Goal: Navigation & Orientation: Find specific page/section

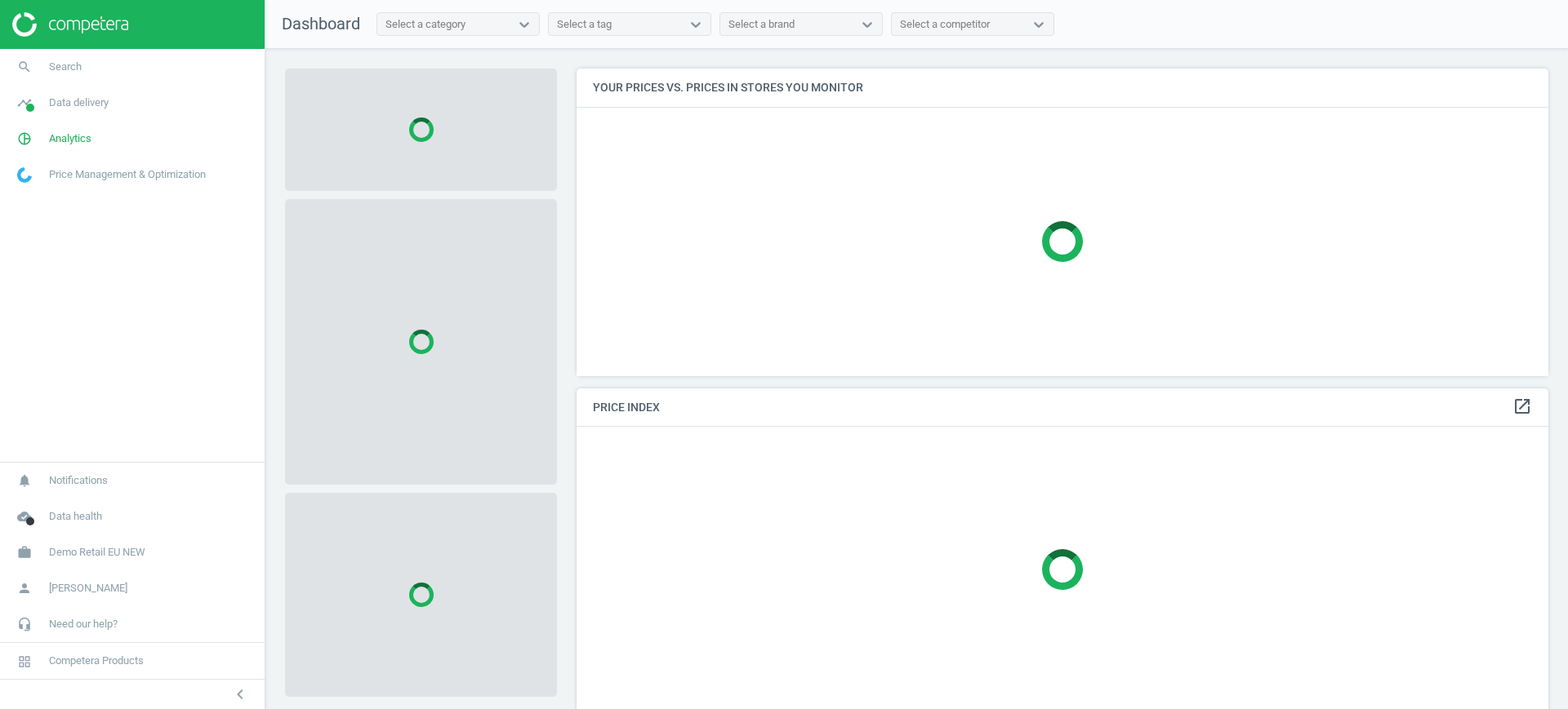
scroll to position [339, 988]
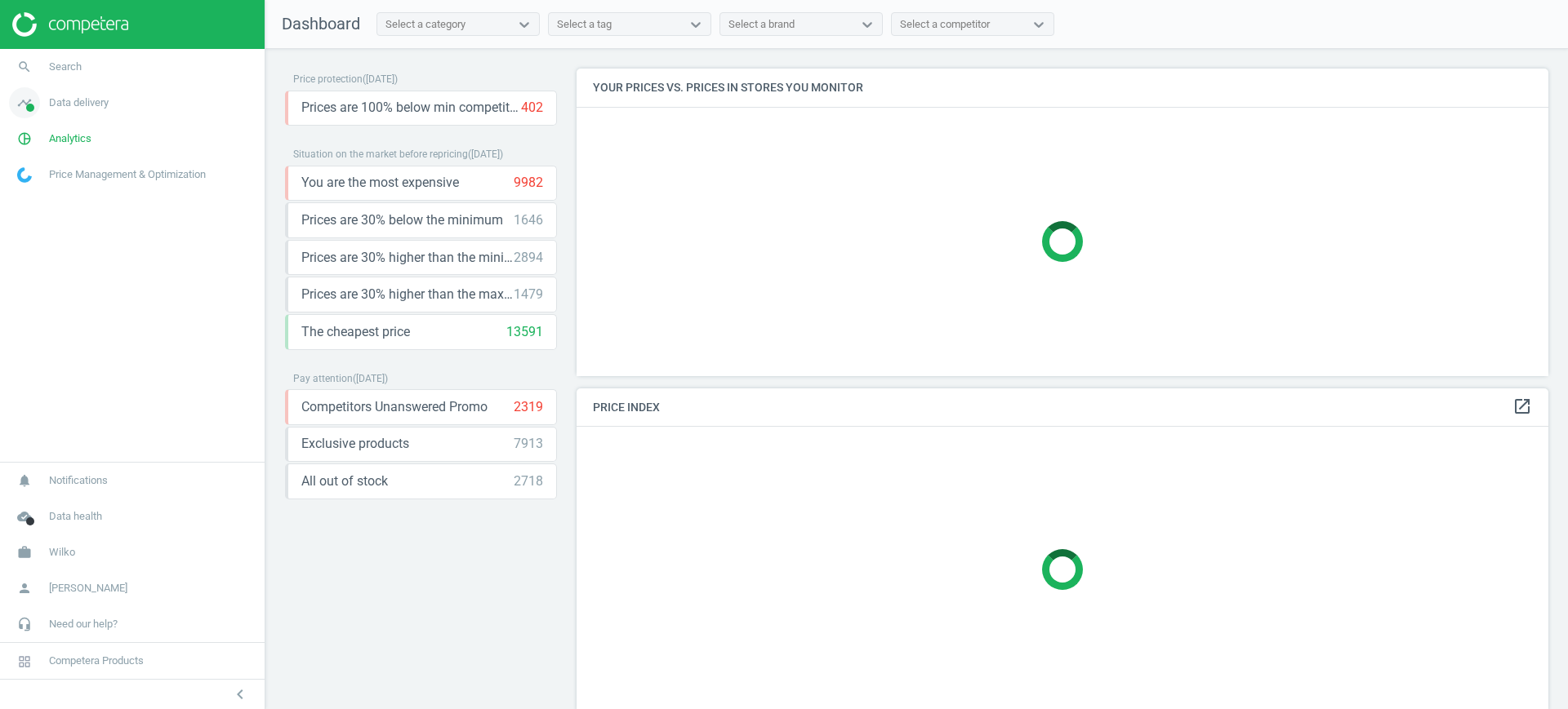
click at [98, 101] on span "Data delivery" at bounding box center [79, 103] width 60 height 14
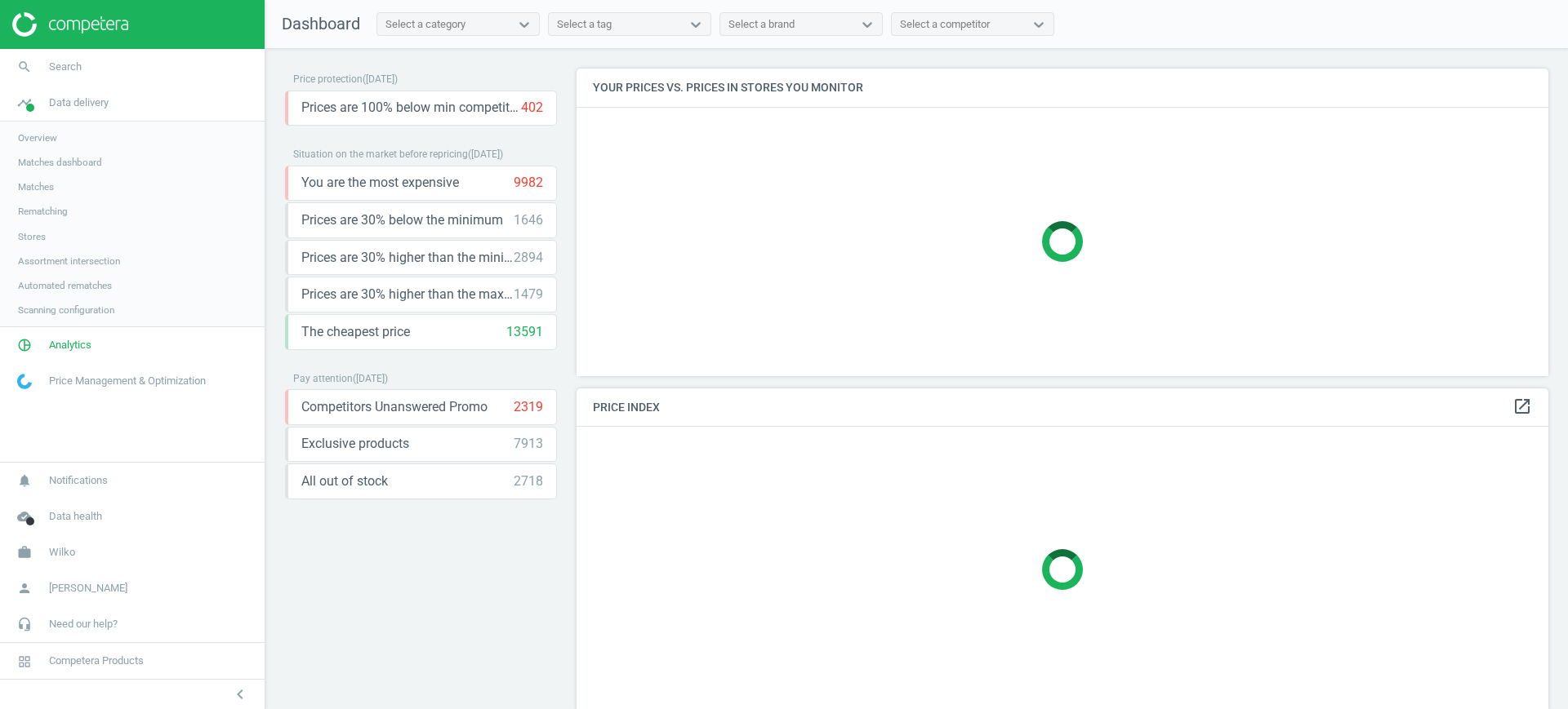
click at [76, 284] on span "Automated rematches" at bounding box center [65, 286] width 94 height 13
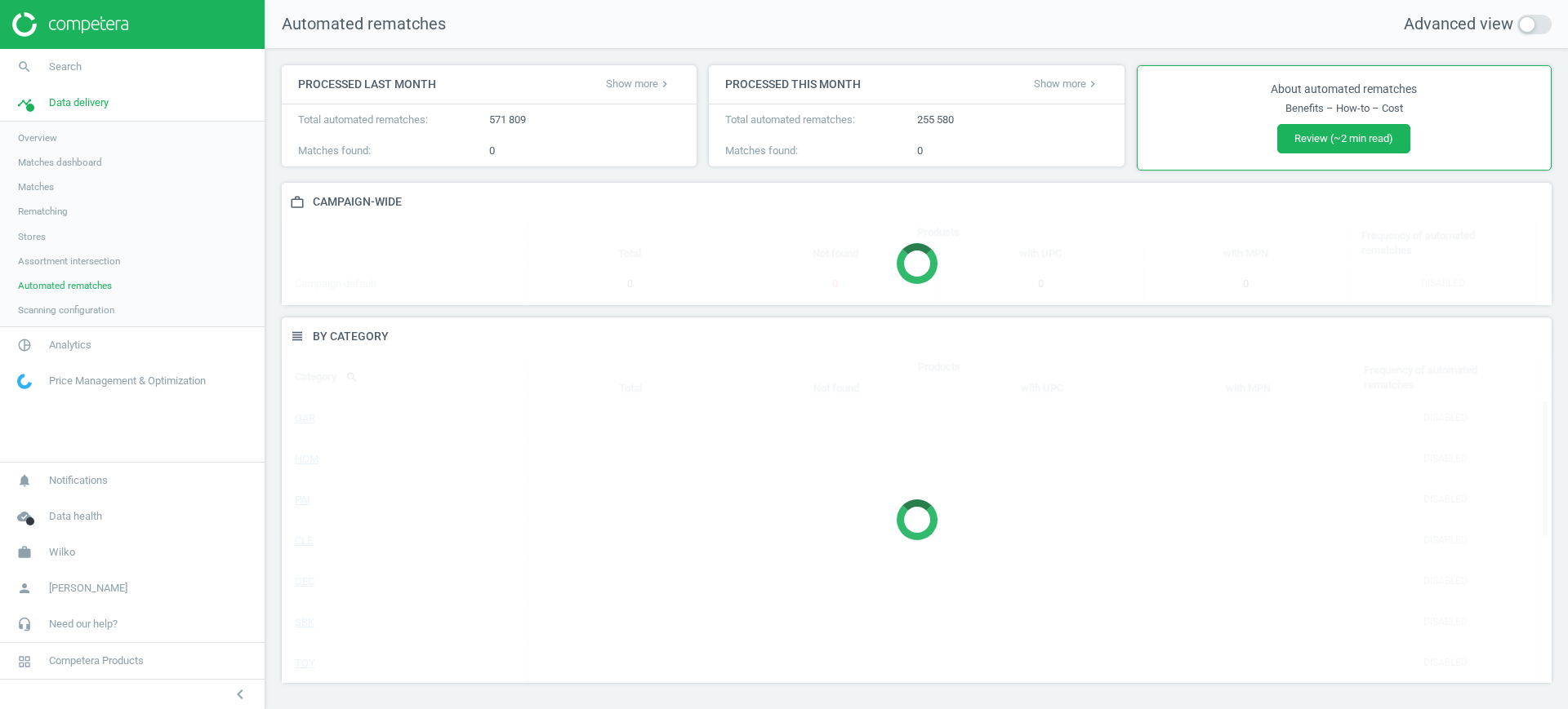
scroll to position [398, 1287]
click at [84, 256] on span "Assortment intersection" at bounding box center [69, 261] width 102 height 13
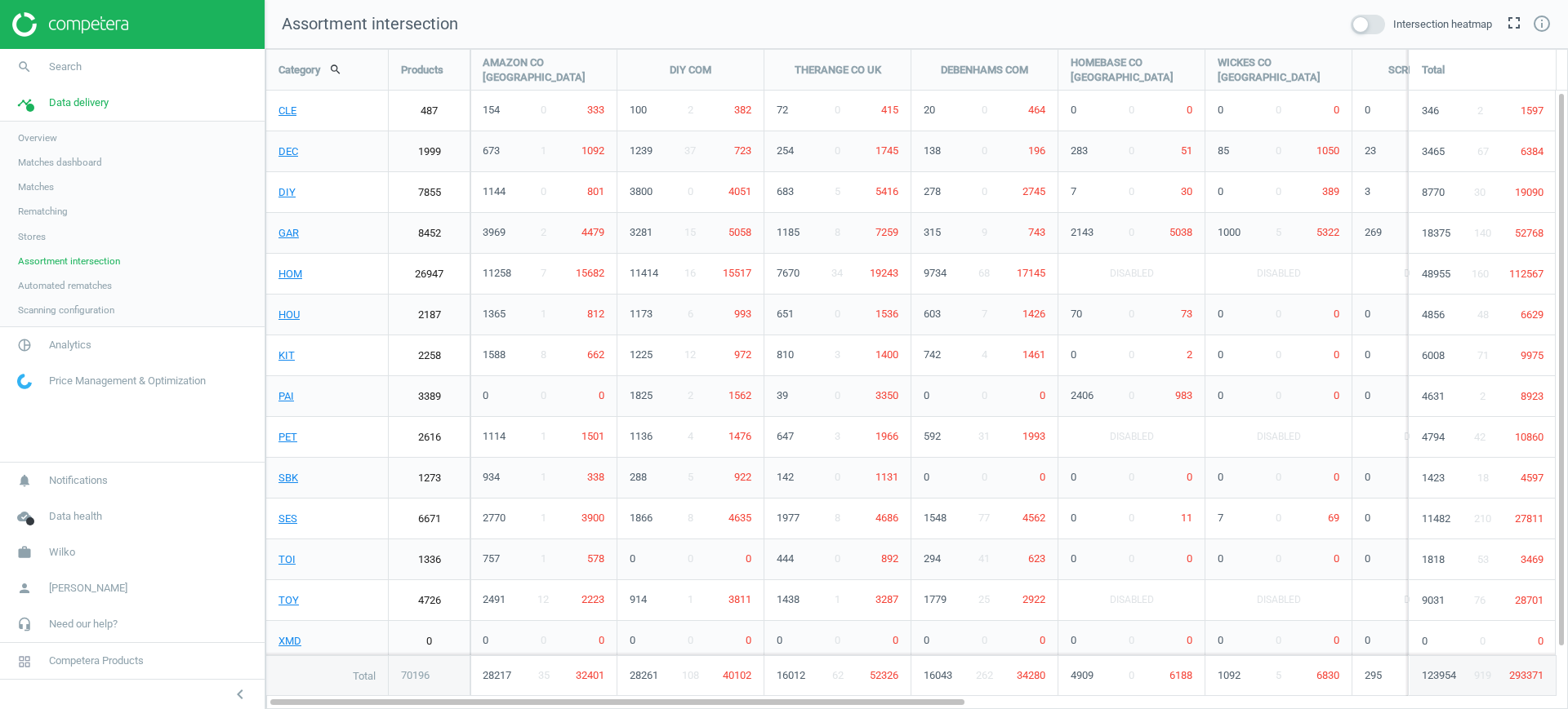
scroll to position [692, 1335]
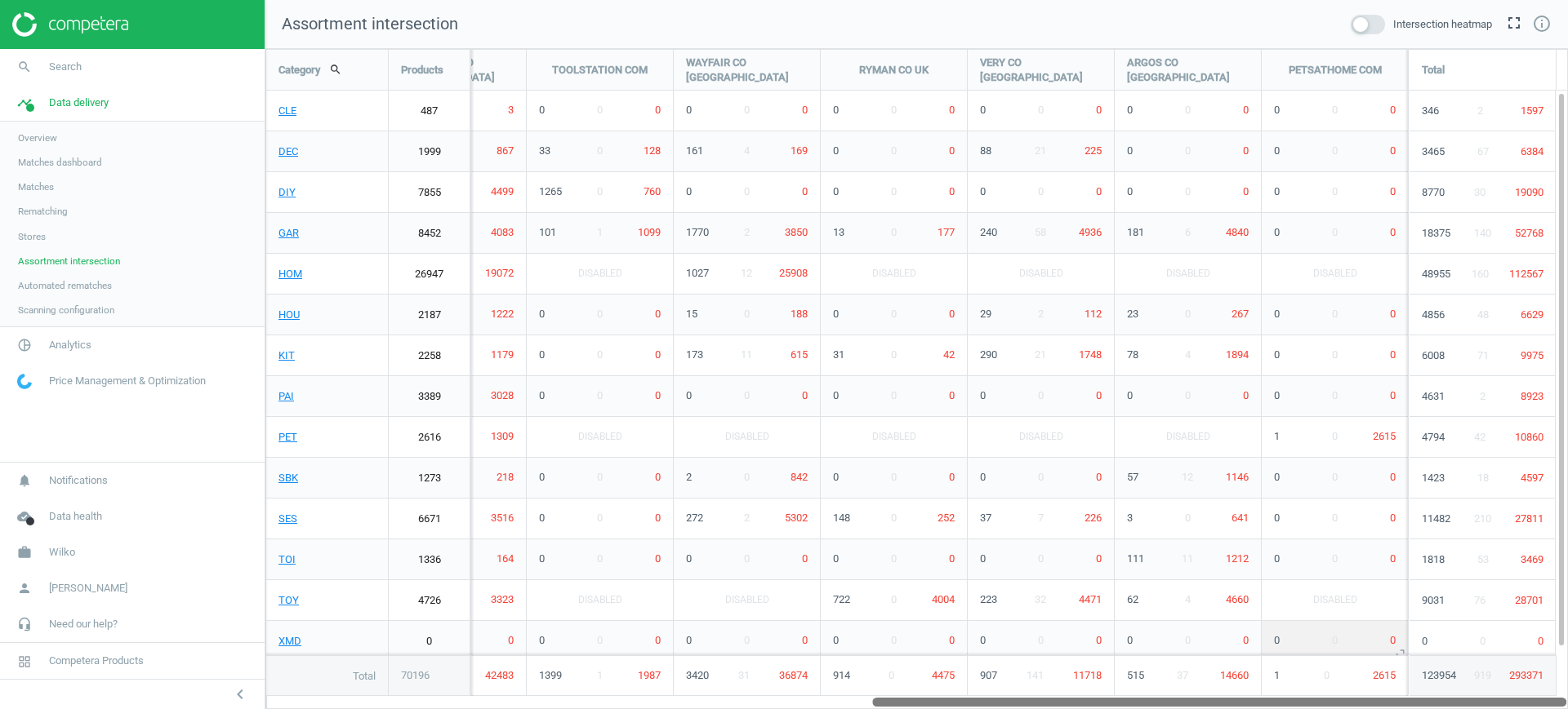
drag, startPoint x: 657, startPoint y: 699, endPoint x: 1307, endPoint y: 646, distance: 652.2
click at [1307, 646] on div "Category search Products AMAZON CO [GEOGRAPHIC_DATA] DIY COM THERANGE CO [GEOGR…" at bounding box center [917, 379] width 1303 height 660
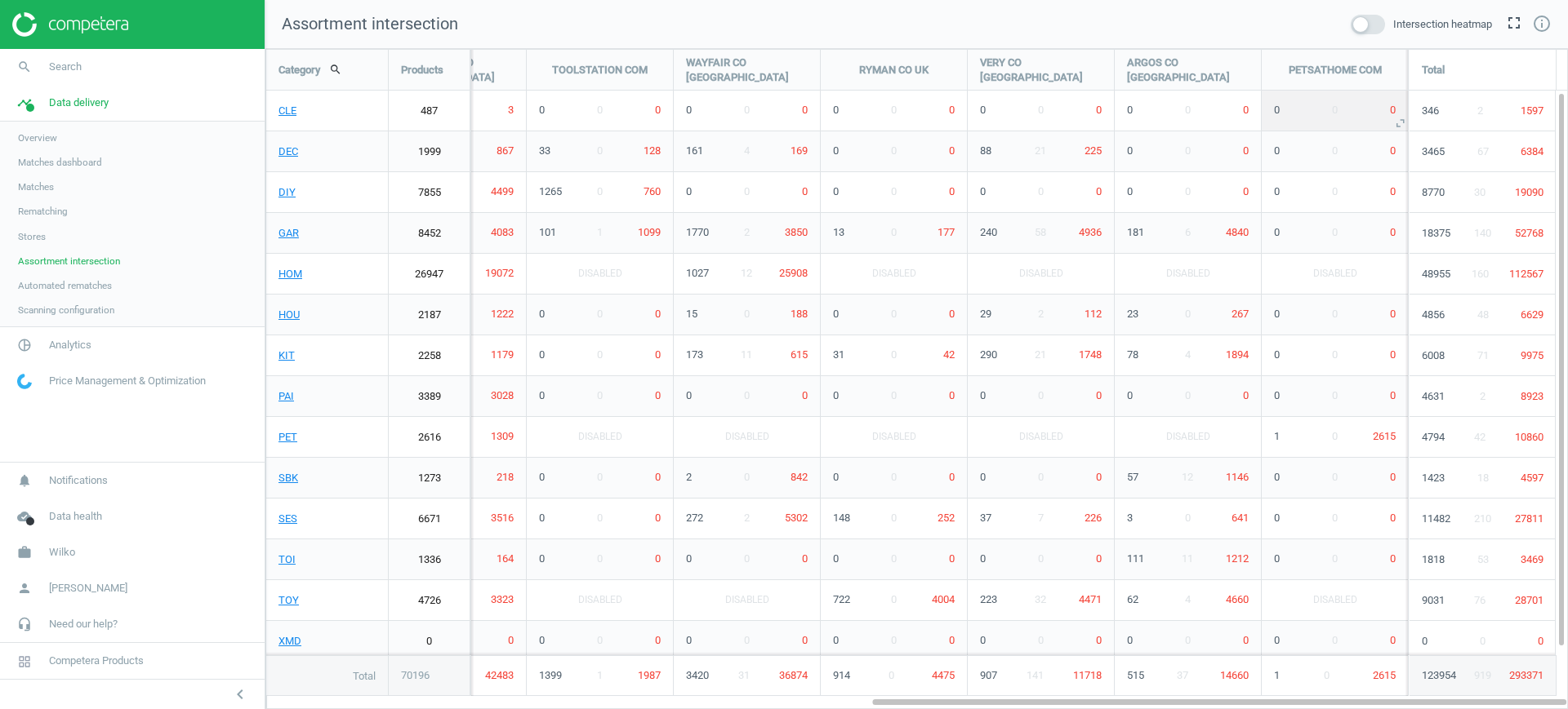
click at [1294, 104] on div "0" at bounding box center [1291, 110] width 45 height 14
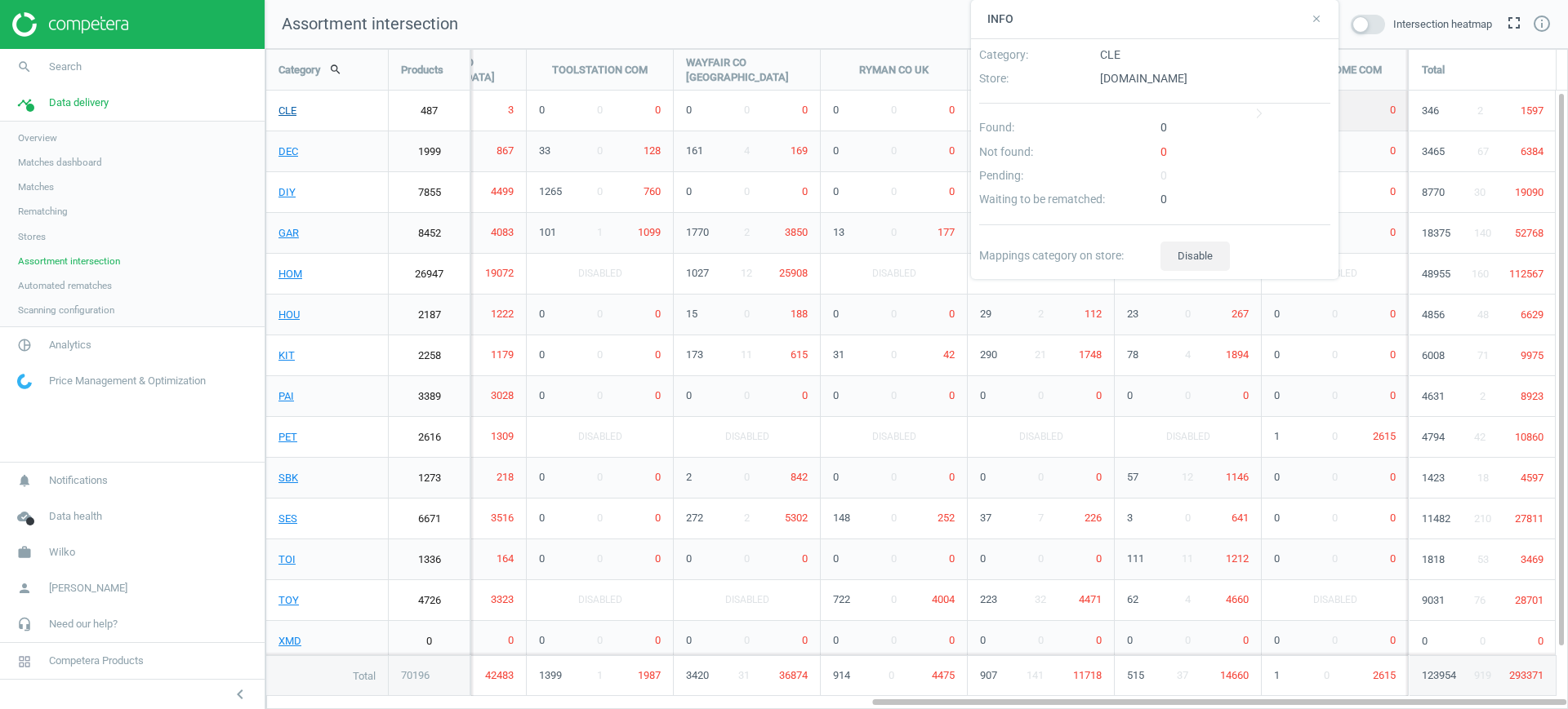
click at [288, 111] on link "CLE" at bounding box center [327, 110] width 121 height 41
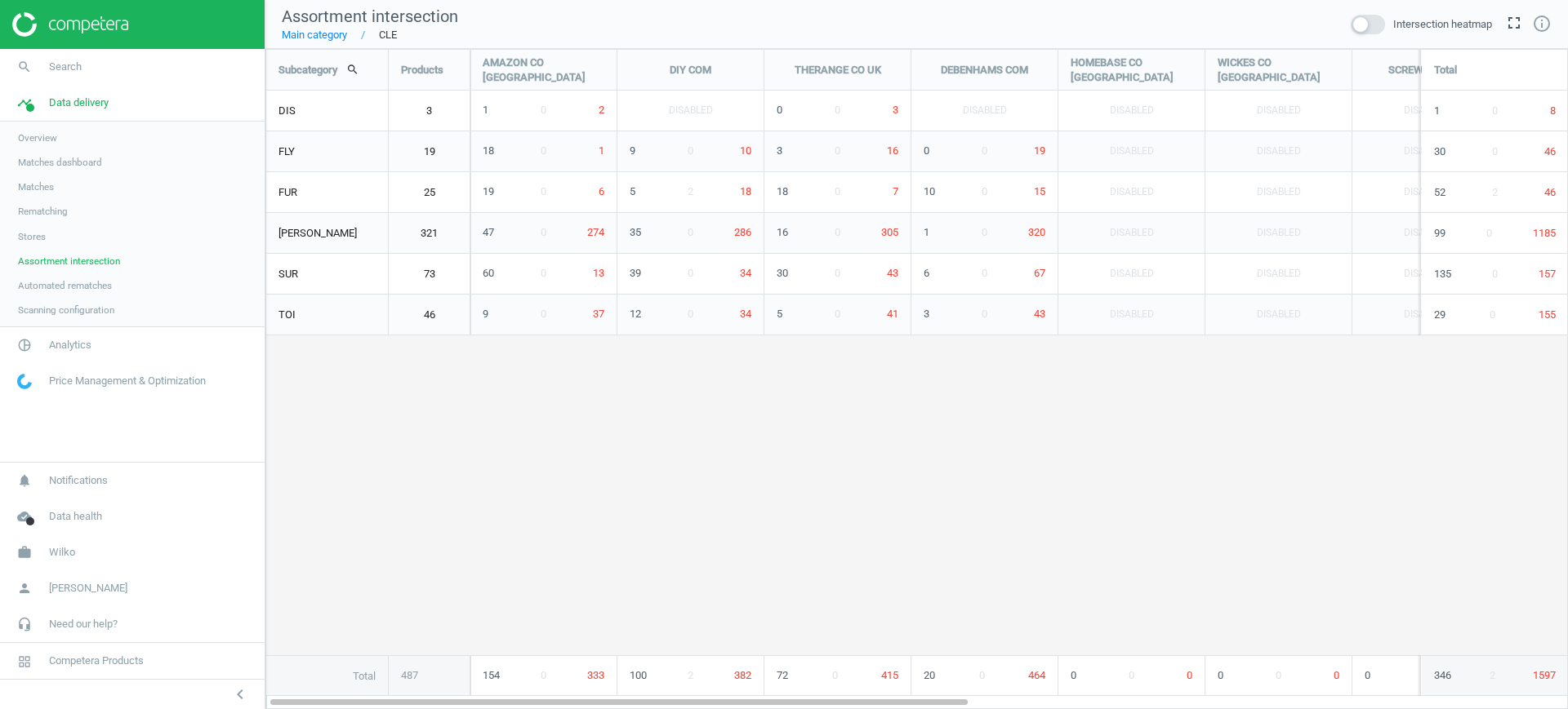
scroll to position [692, 1335]
drag, startPoint x: 744, startPoint y: 699, endPoint x: 551, endPoint y: 639, distance: 202.1
click at [551, 639] on div "Subcategory search Products AMAZON CO [GEOGRAPHIC_DATA] DIY COM THERANGE CO [GE…" at bounding box center [917, 379] width 1303 height 660
click at [75, 557] on span "Wilko" at bounding box center [62, 553] width 26 height 14
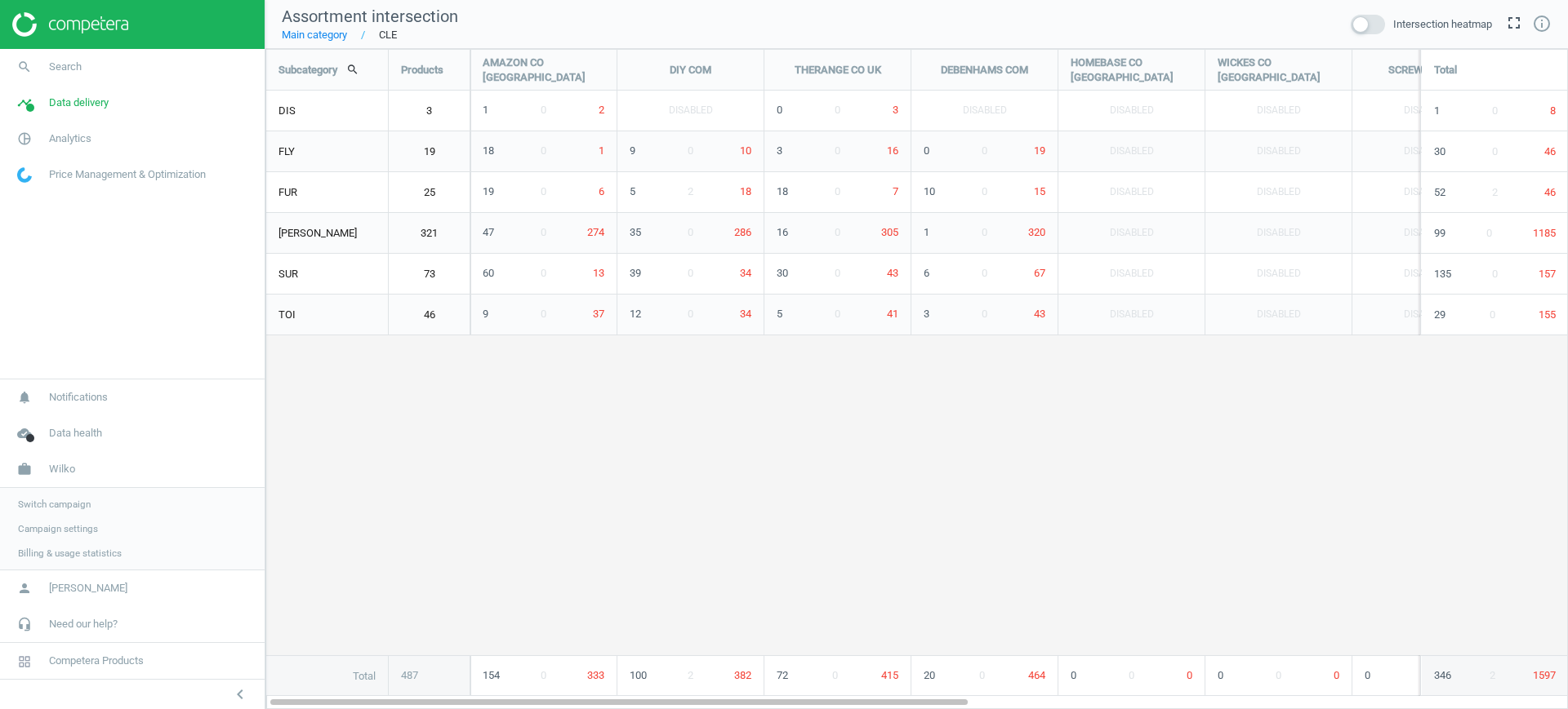
click at [75, 532] on span "Campaign settings" at bounding box center [58, 529] width 80 height 13
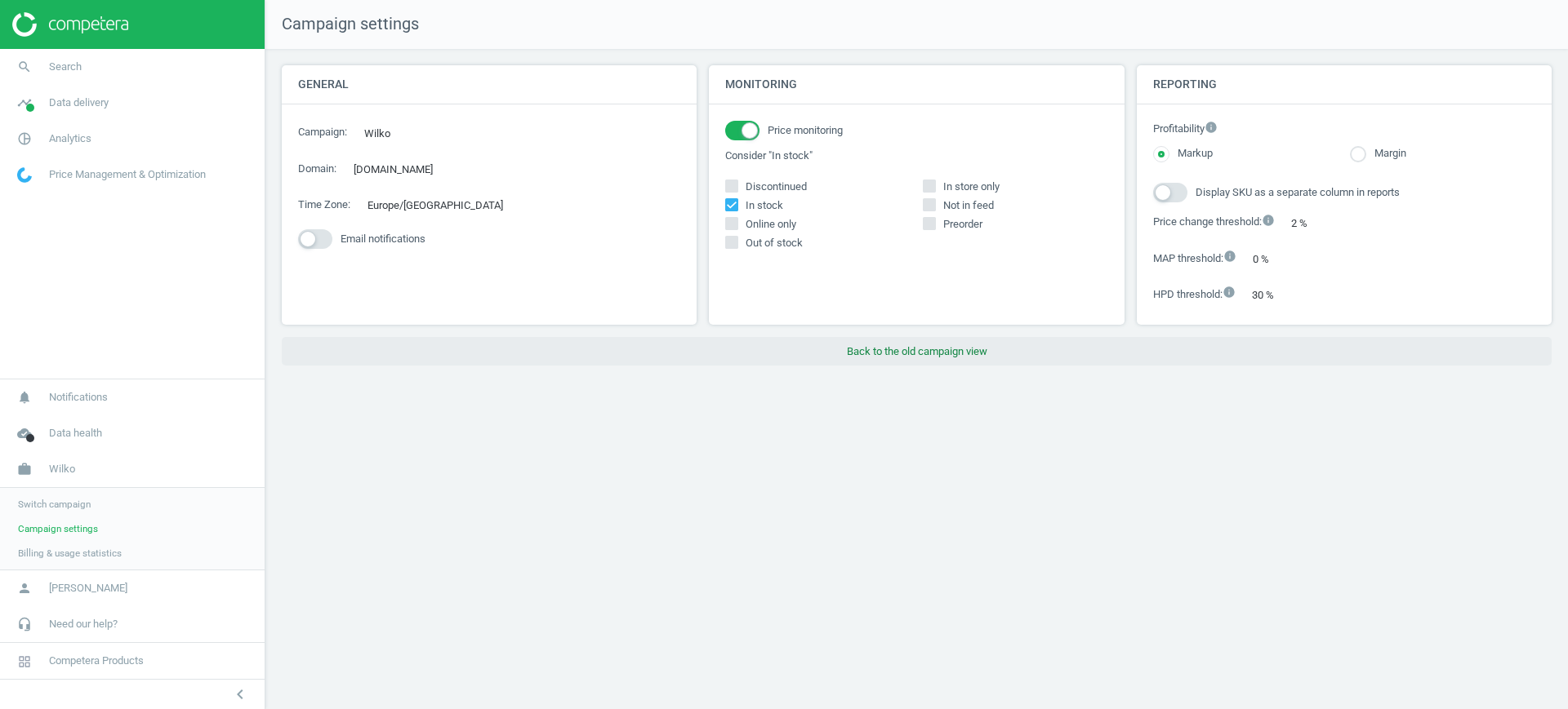
click at [936, 351] on button "Back to the old campaign view" at bounding box center [917, 352] width 1270 height 29
